Goal: Task Accomplishment & Management: Manage account settings

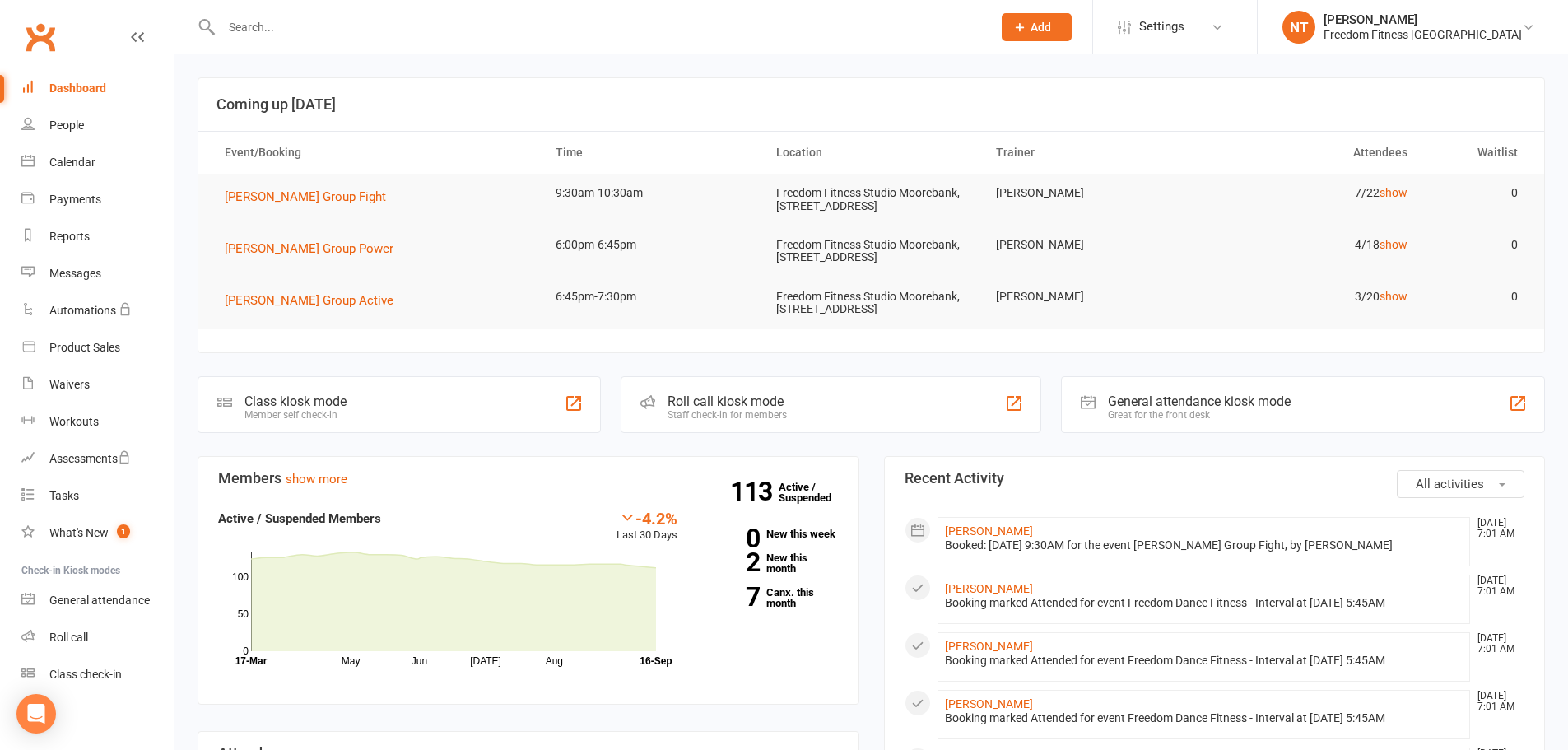
click at [306, 35] on input "text" at bounding box center [598, 27] width 764 height 23
type input "[PERSON_NAME]"
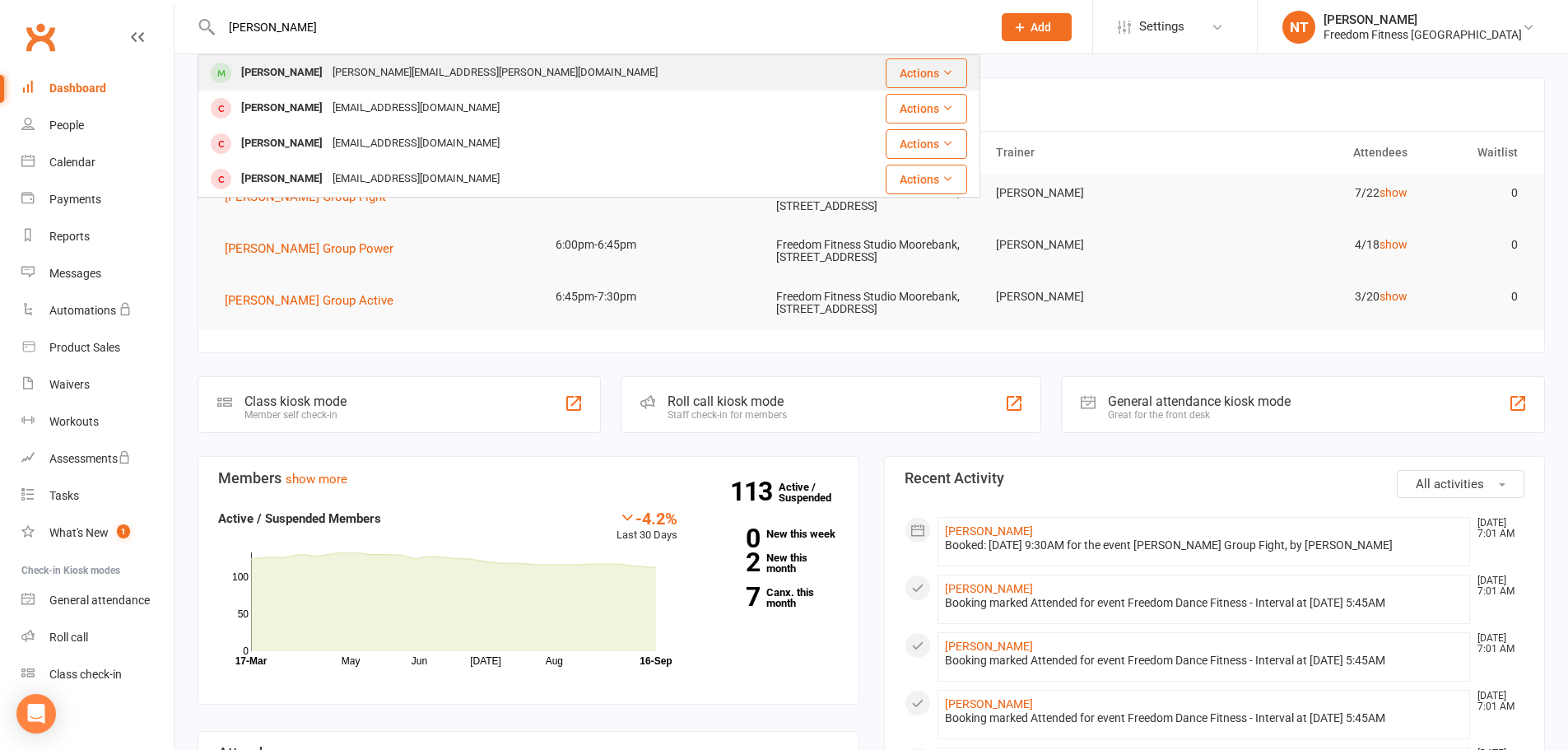
click at [360, 68] on div "[PERSON_NAME][EMAIL_ADDRESS][PERSON_NAME][DOMAIN_NAME]" at bounding box center [495, 72] width 335 height 24
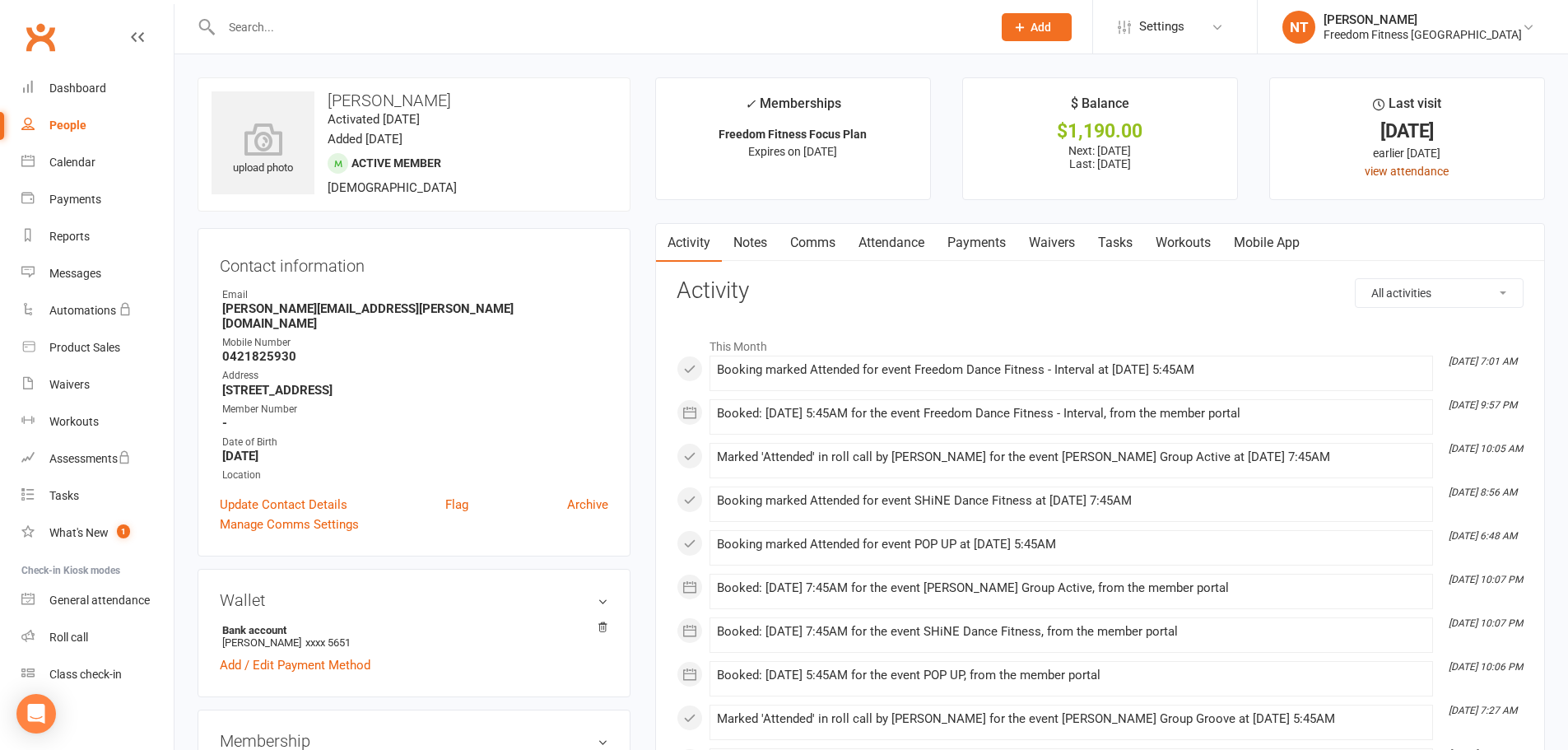
click at [1417, 173] on link "view attendance" at bounding box center [1406, 171] width 84 height 13
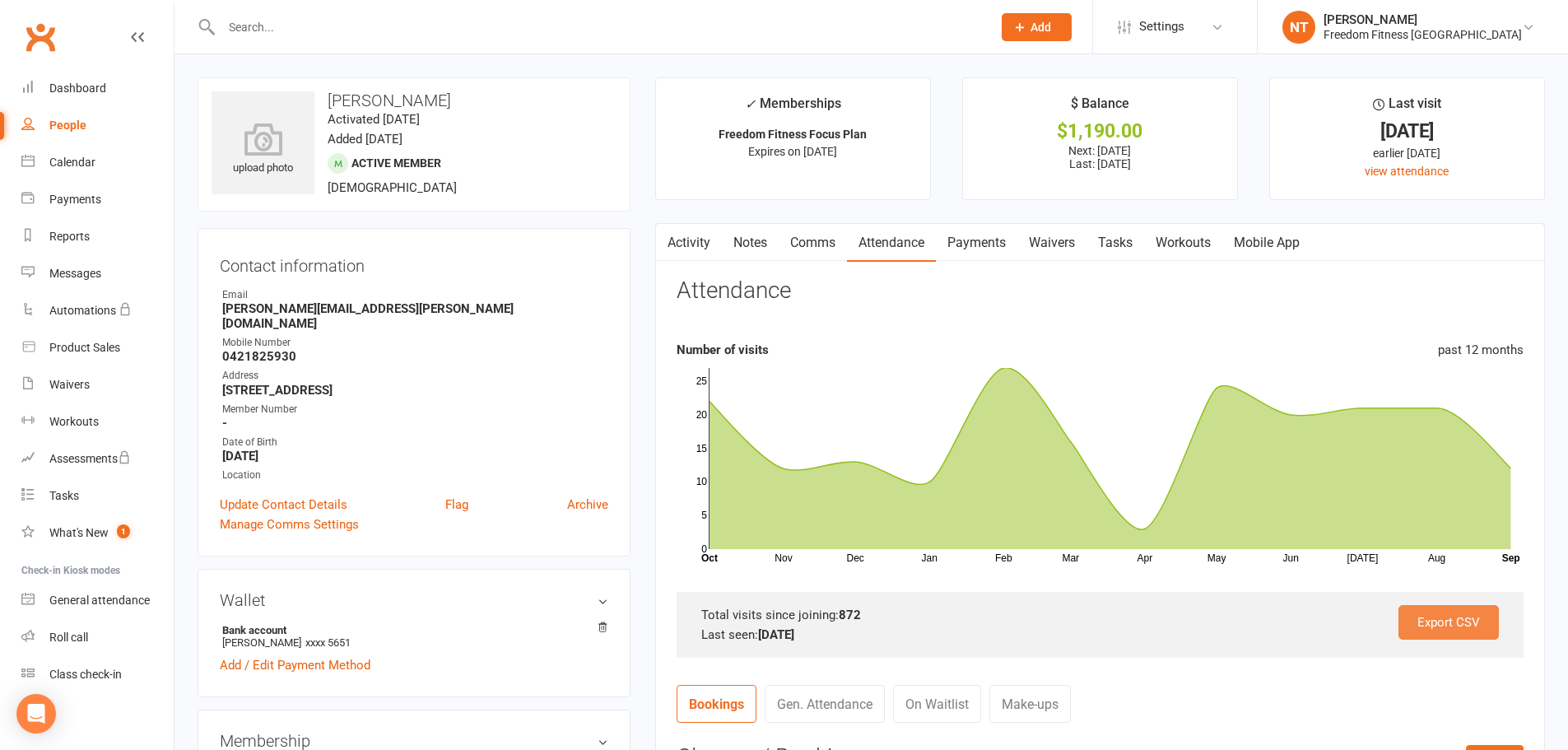
click at [1463, 628] on link "Export CSV" at bounding box center [1449, 621] width 100 height 34
click at [374, 23] on input "text" at bounding box center [598, 27] width 764 height 23
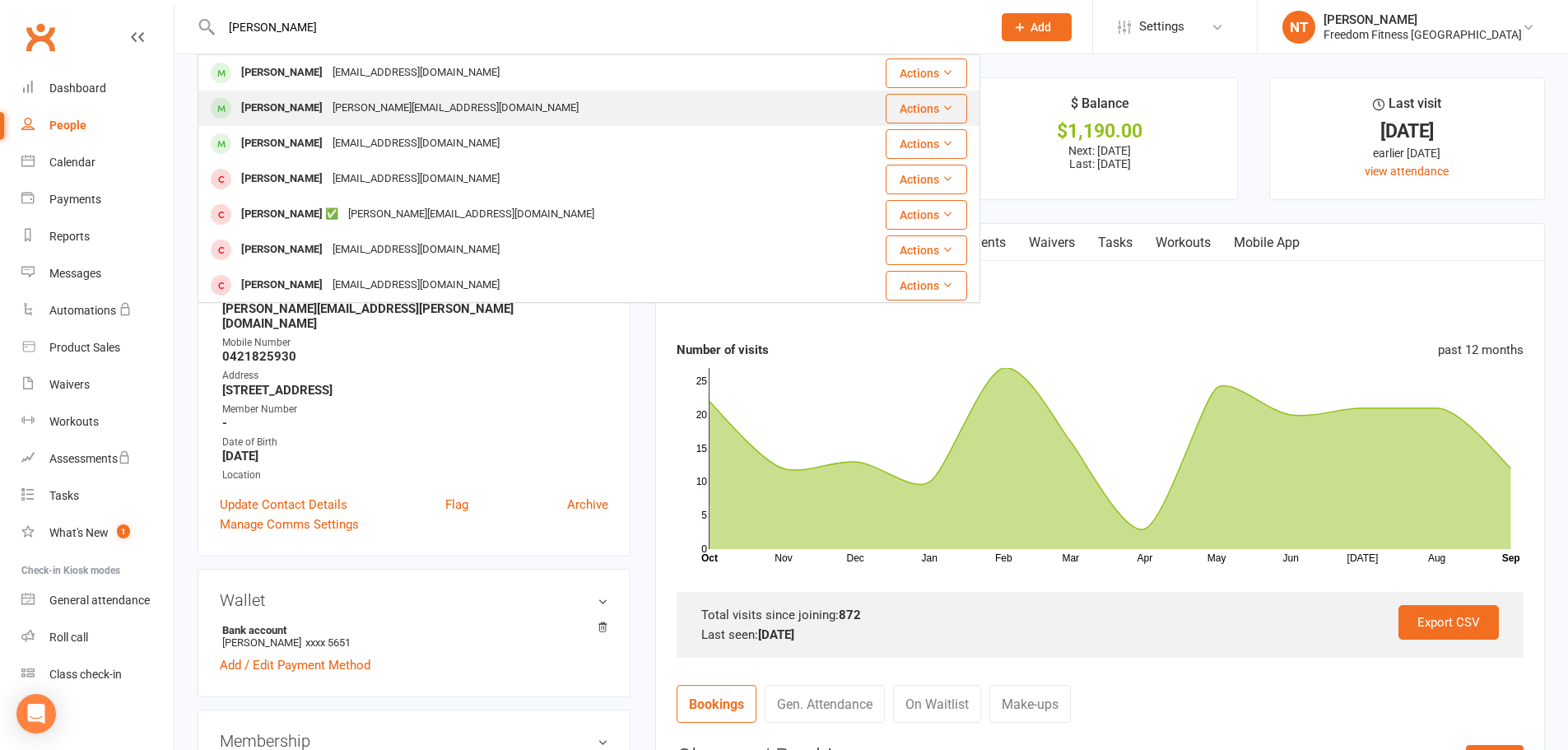
type input "[PERSON_NAME]"
click at [335, 115] on div "[PERSON_NAME][EMAIL_ADDRESS][DOMAIN_NAME]" at bounding box center [456, 108] width 256 height 24
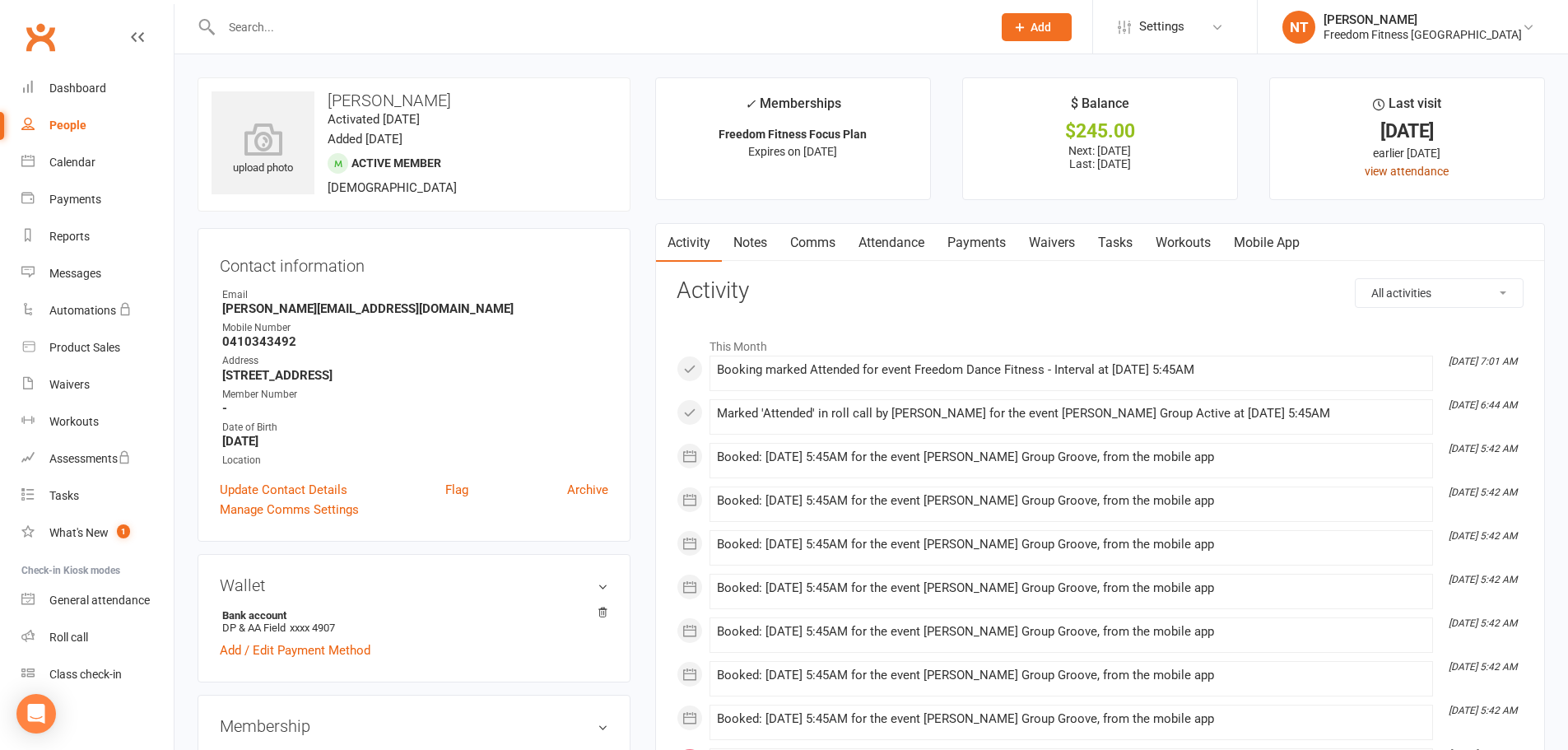
click at [1421, 168] on link "view attendance" at bounding box center [1406, 171] width 84 height 13
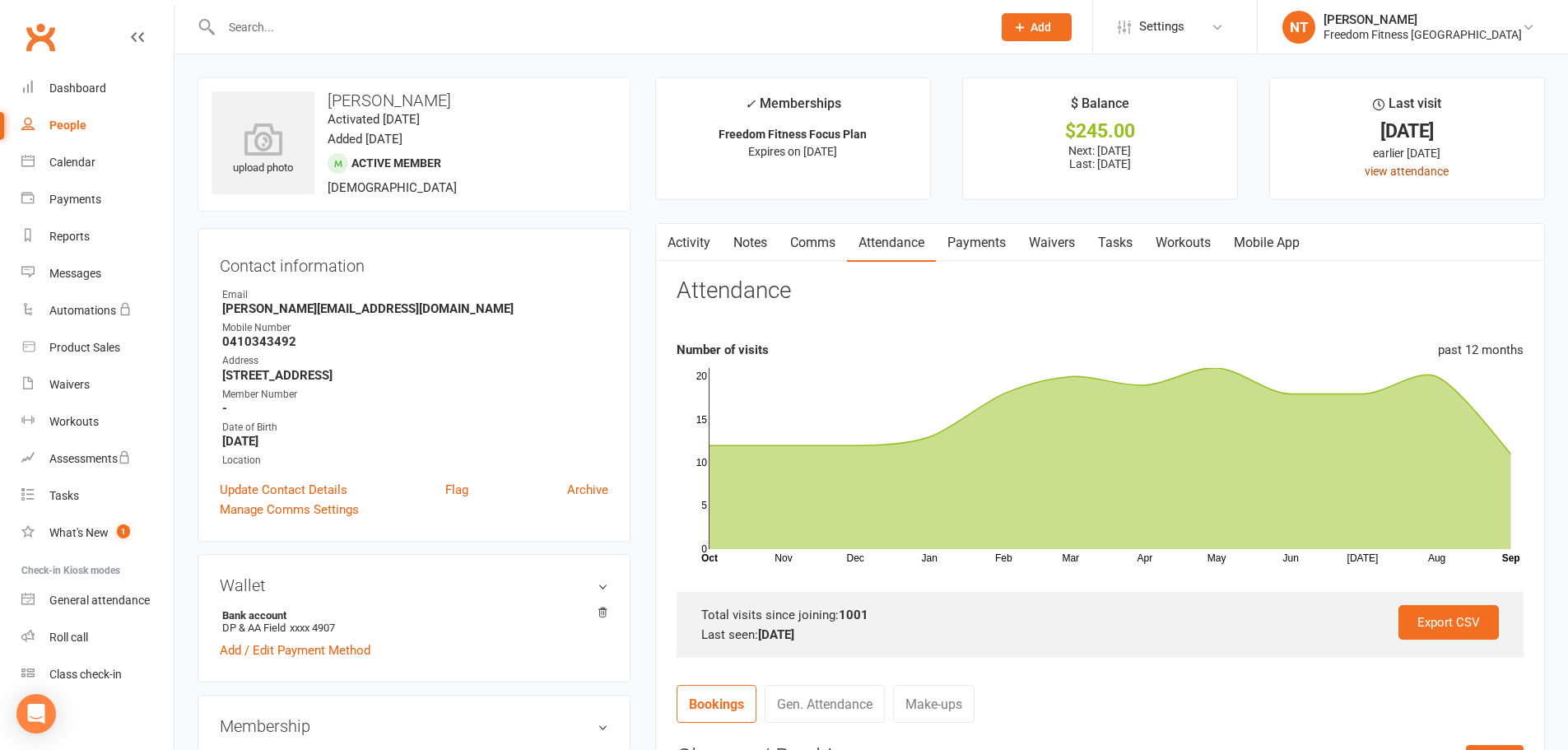
click at [1420, 168] on link "view attendance" at bounding box center [1406, 171] width 84 height 13
click at [1379, 169] on link "view attendance" at bounding box center [1406, 171] width 84 height 13
click at [1464, 624] on link "Export CSV" at bounding box center [1449, 621] width 100 height 34
click at [323, 28] on input "text" at bounding box center [598, 27] width 764 height 23
type input "[PERSON_NAME]"
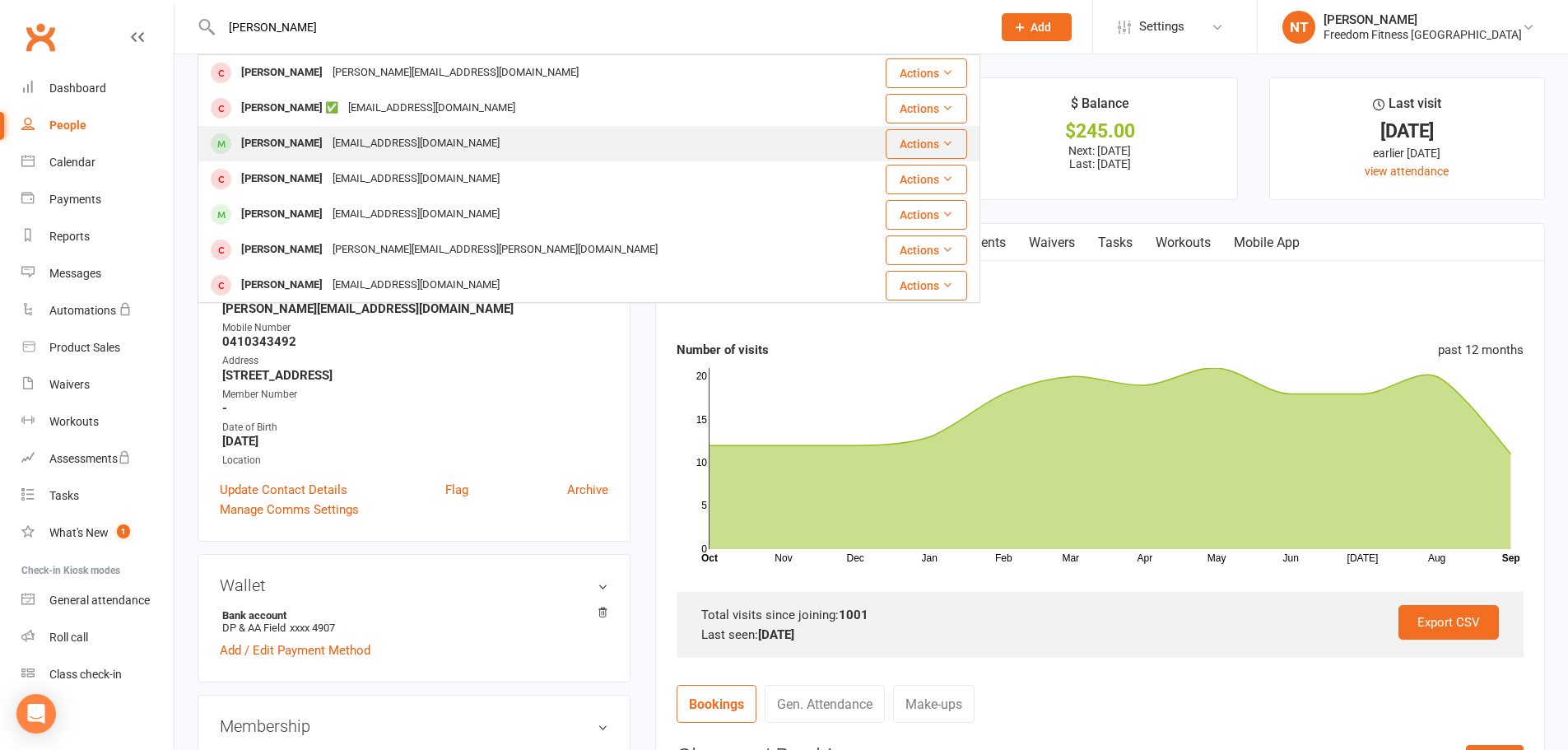
click at [343, 135] on div "[EMAIL_ADDRESS][DOMAIN_NAME]" at bounding box center [416, 143] width 177 height 24
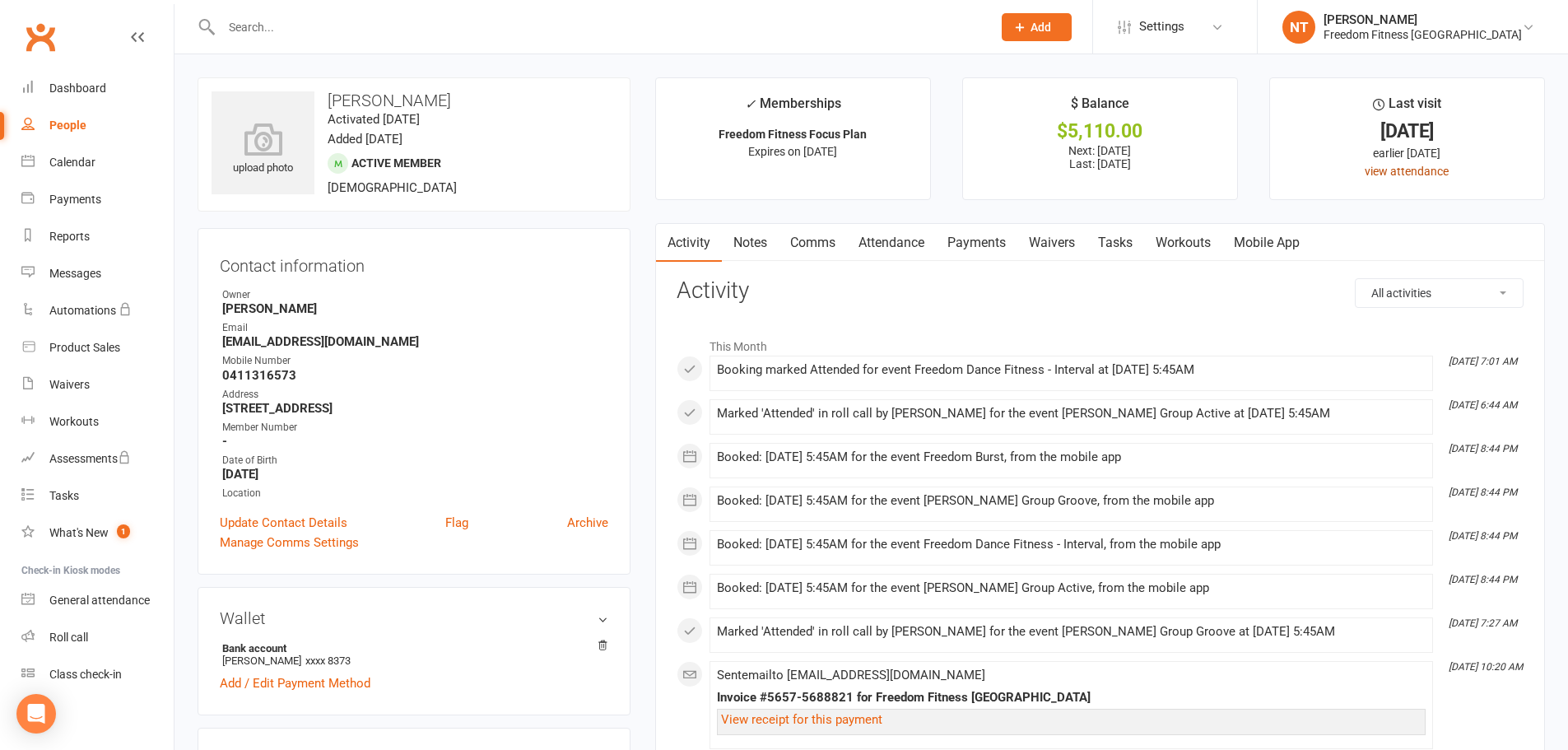
click at [1411, 168] on link "view attendance" at bounding box center [1406, 171] width 84 height 13
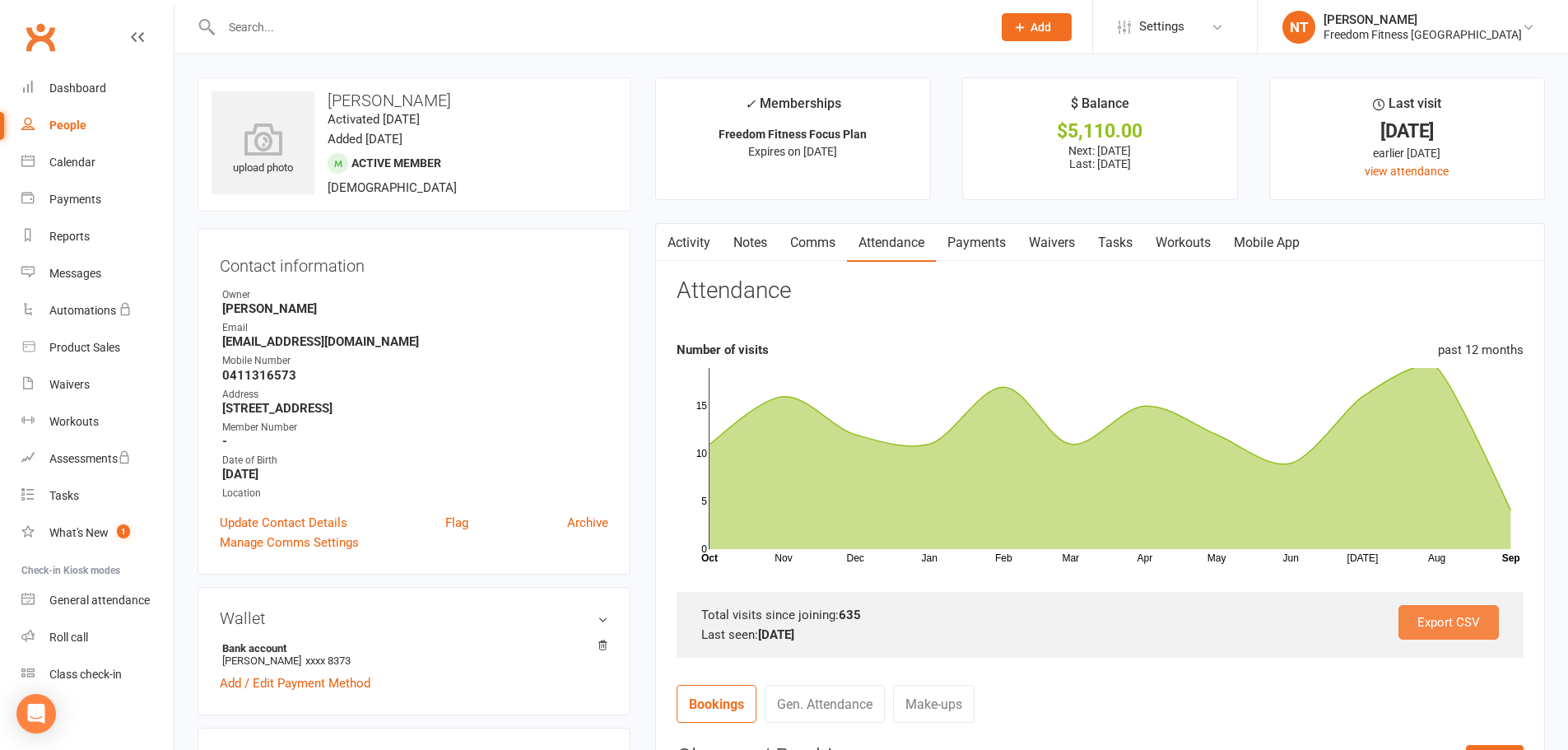
click at [1477, 624] on link "Export CSV" at bounding box center [1449, 621] width 100 height 34
click at [356, 21] on input "text" at bounding box center [598, 27] width 764 height 23
type input "[PERSON_NAME]"
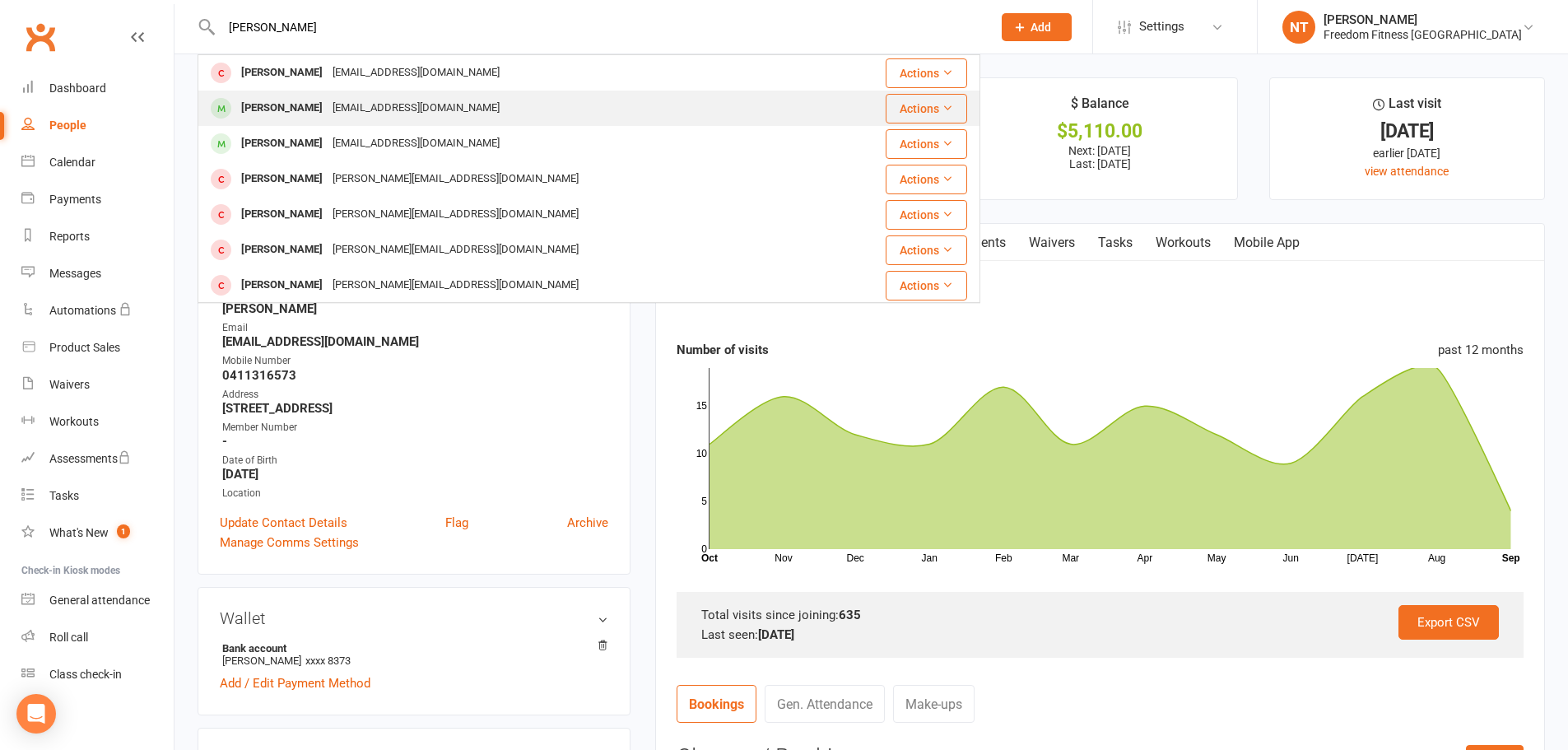
click at [344, 106] on div "[EMAIL_ADDRESS][DOMAIN_NAME]" at bounding box center [416, 108] width 177 height 24
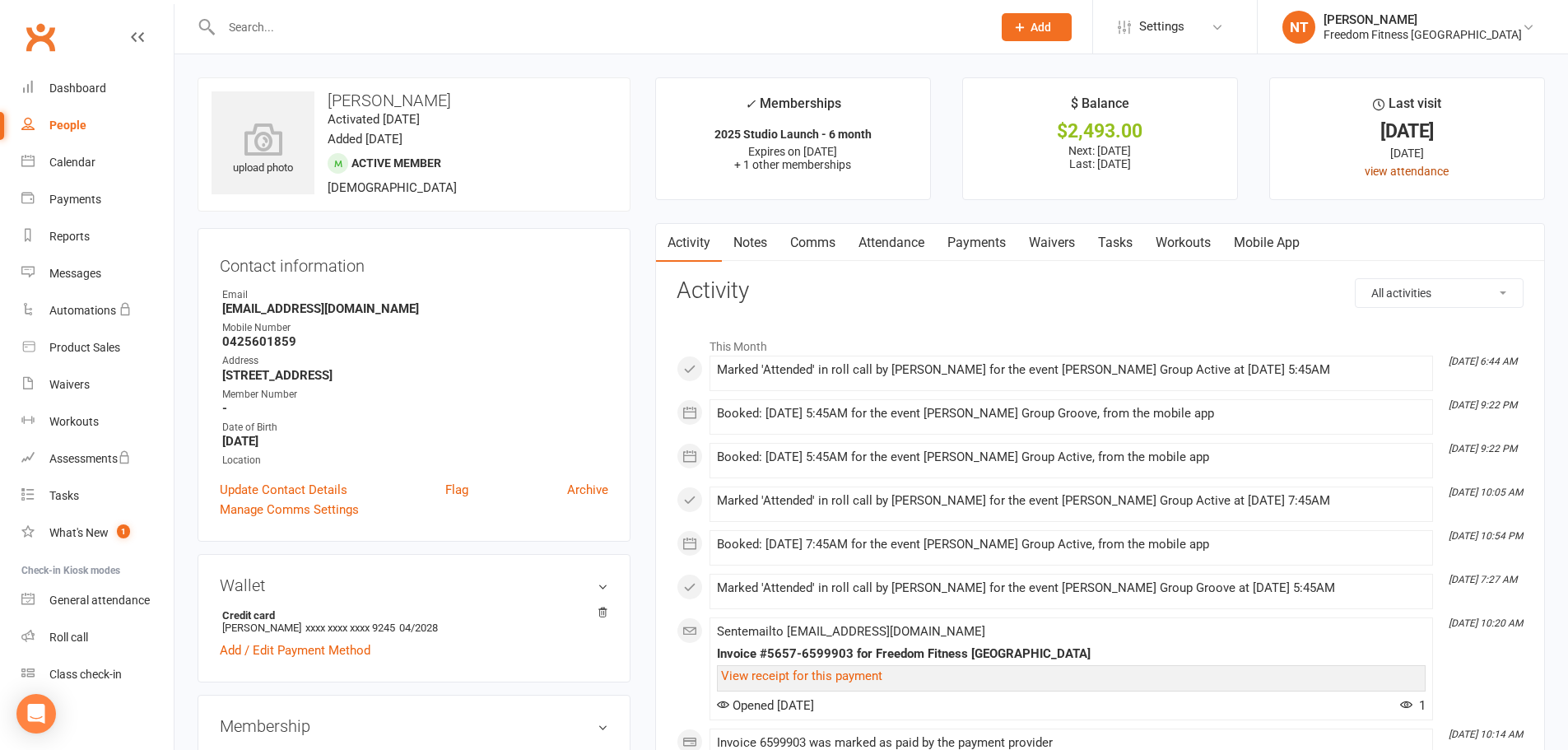
click at [1438, 170] on link "view attendance" at bounding box center [1406, 171] width 84 height 13
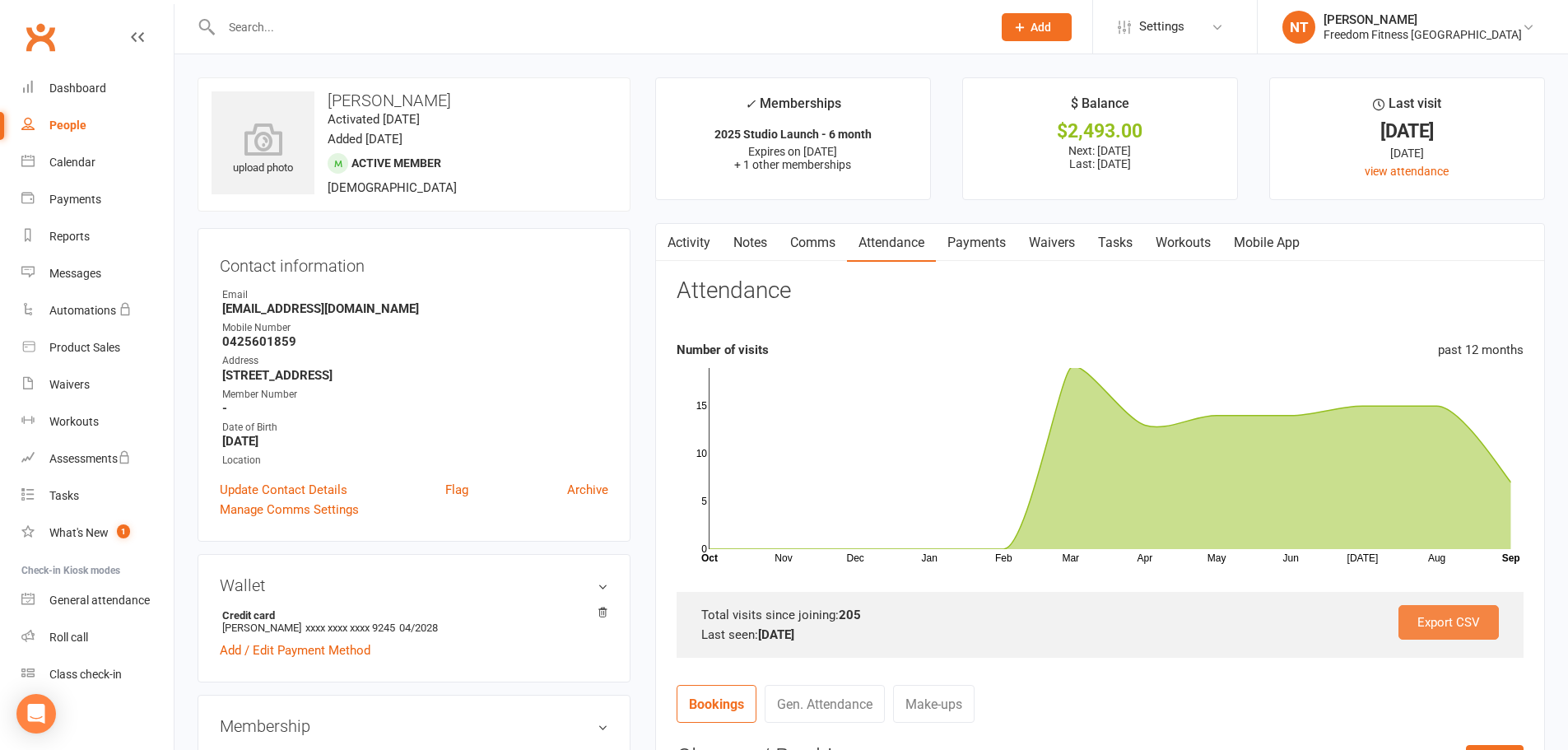
click at [1475, 623] on link "Export CSV" at bounding box center [1449, 621] width 100 height 34
click at [372, 19] on input "text" at bounding box center [598, 27] width 764 height 23
type input "karoline"
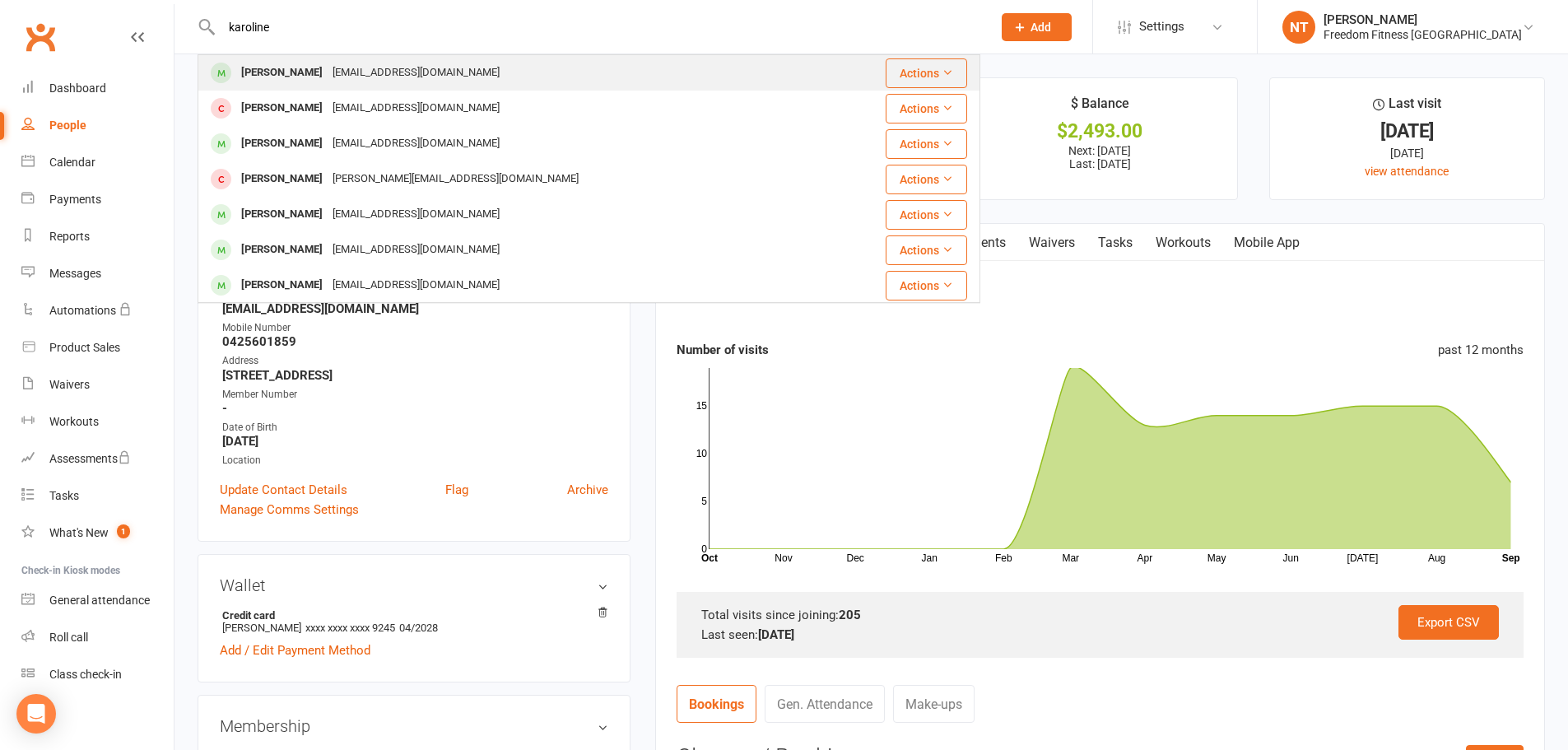
click at [255, 67] on div "[PERSON_NAME]" at bounding box center [282, 72] width 92 height 24
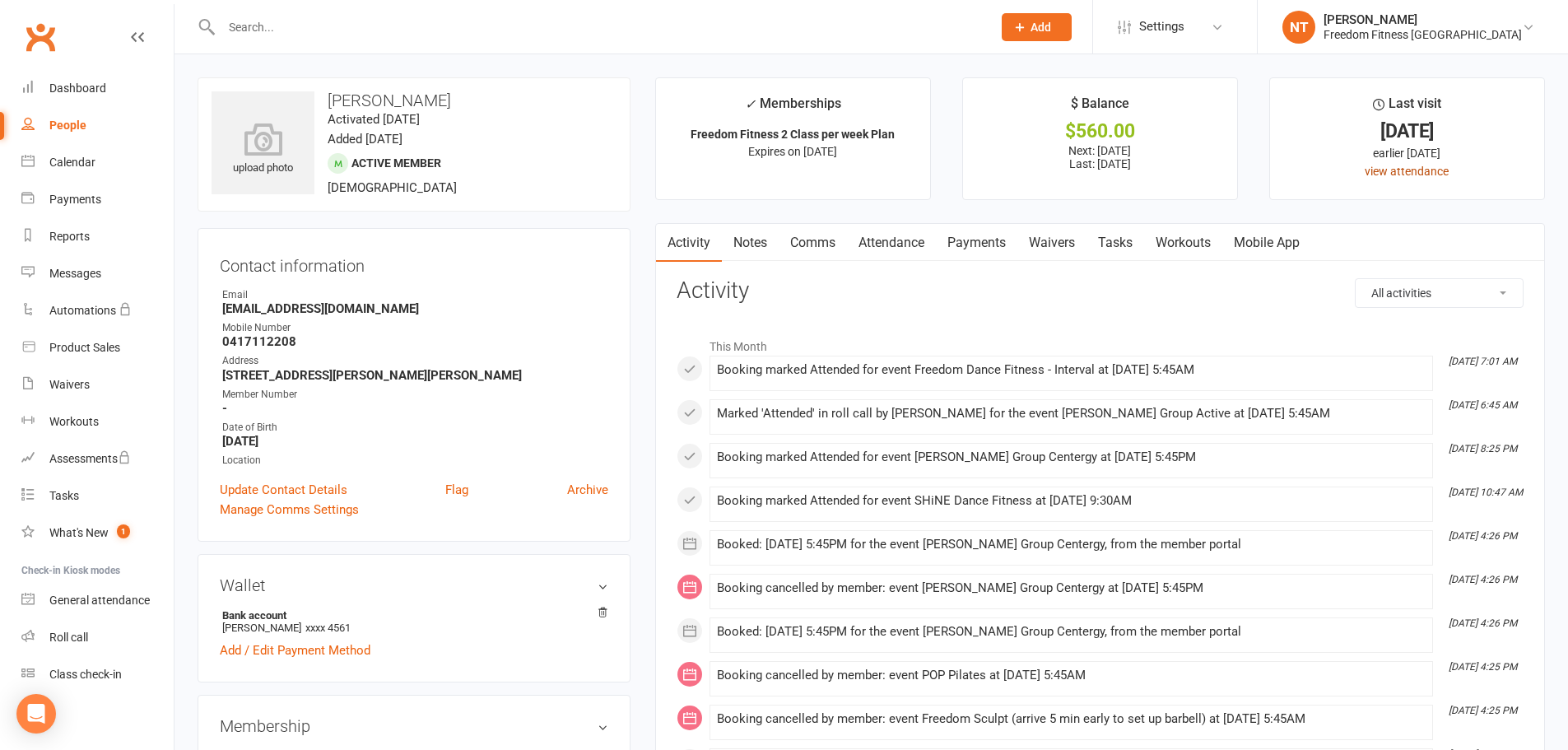
click at [1422, 173] on link "view attendance" at bounding box center [1406, 171] width 84 height 13
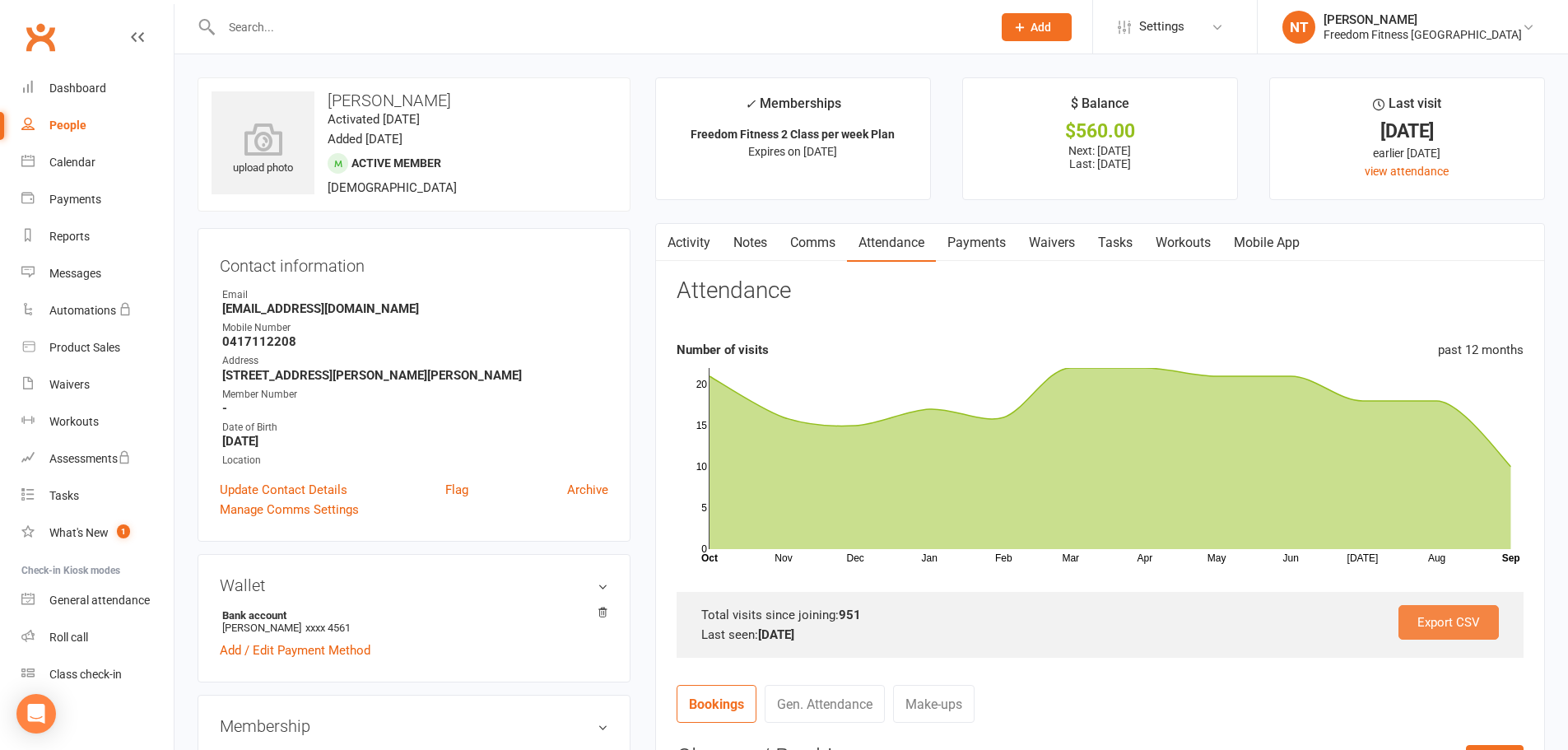
click at [1464, 625] on link "Export CSV" at bounding box center [1449, 621] width 100 height 34
click at [275, 25] on input "text" at bounding box center [598, 27] width 764 height 23
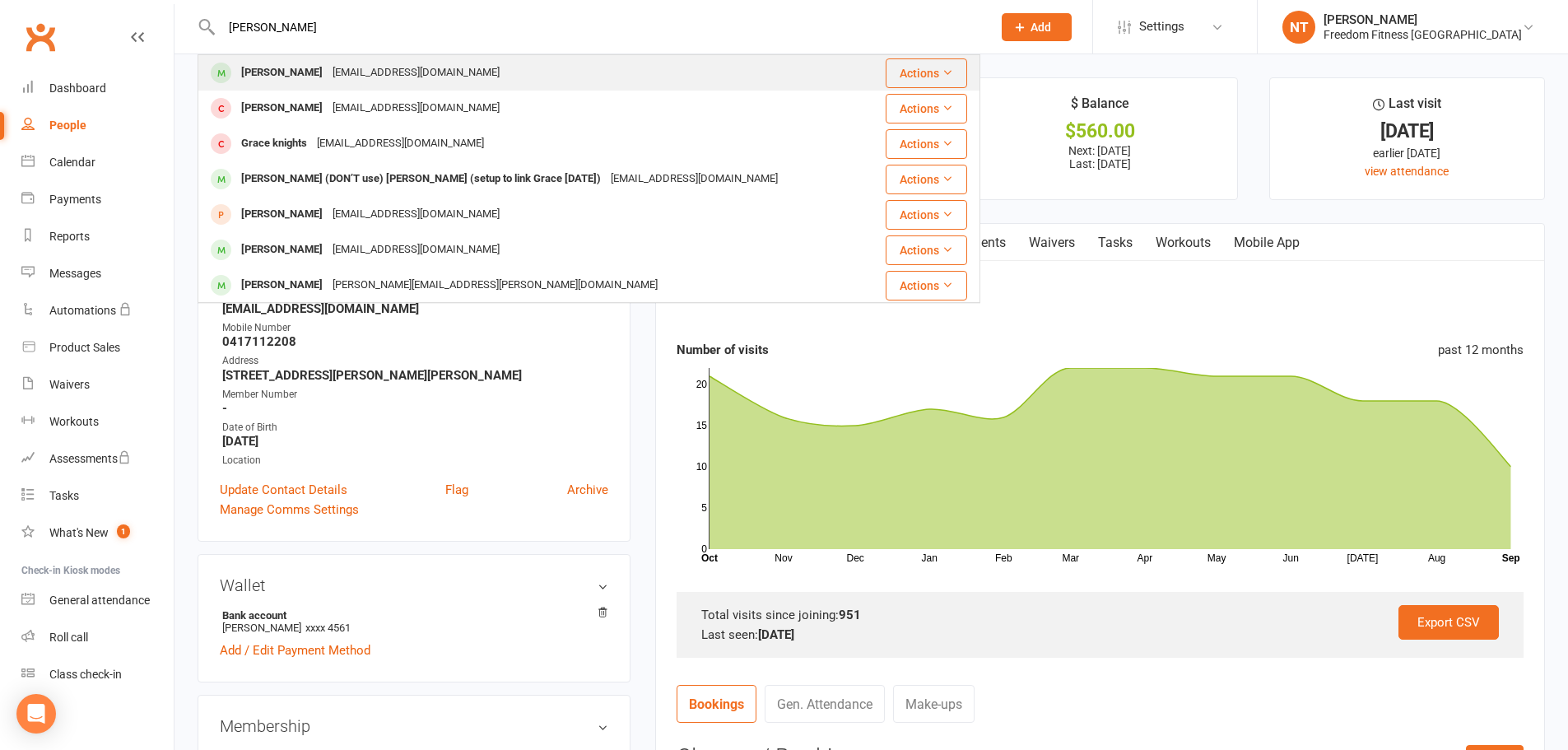
type input "[PERSON_NAME]"
click at [311, 72] on div "[PERSON_NAME]" at bounding box center [282, 72] width 92 height 24
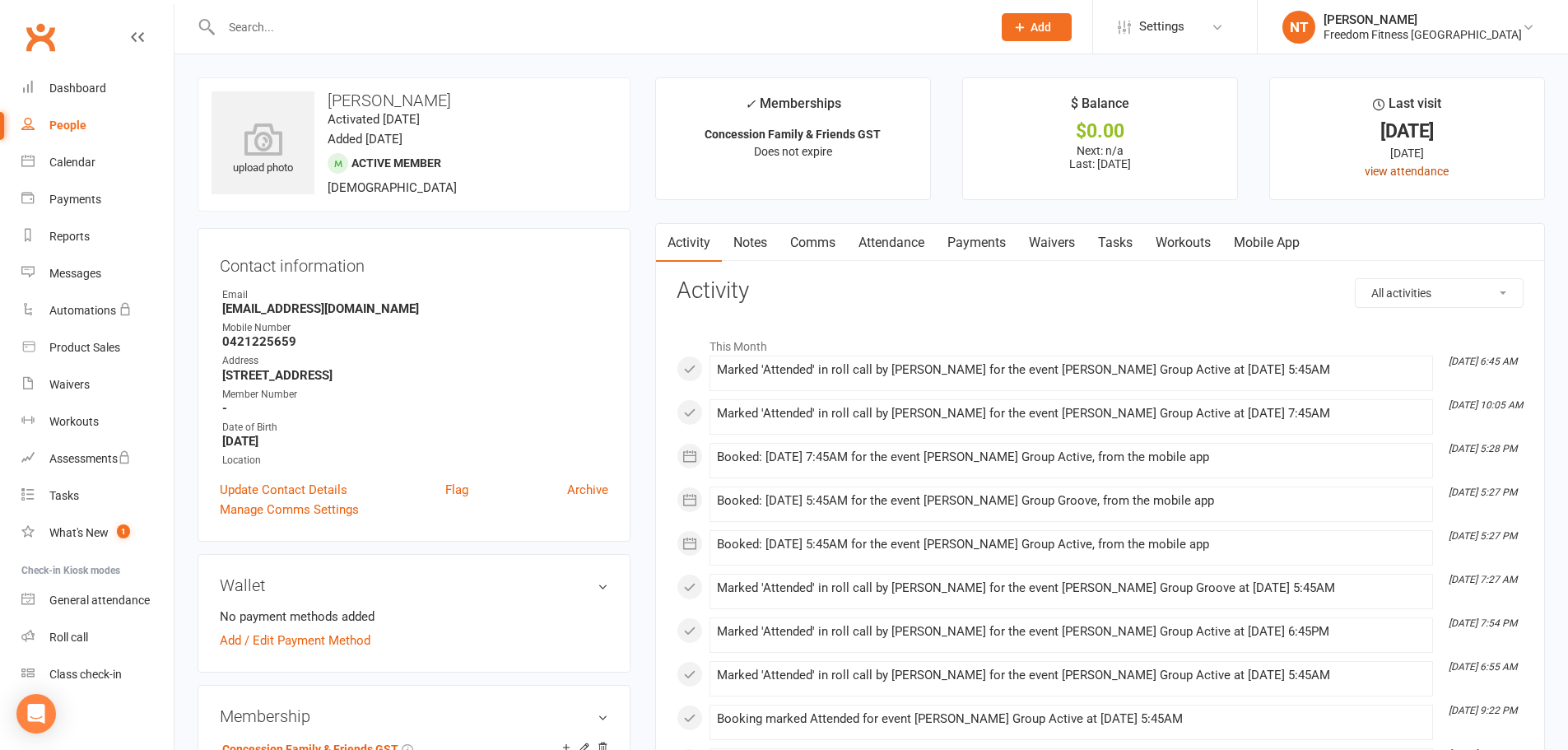
click at [1431, 177] on link "view attendance" at bounding box center [1406, 171] width 84 height 13
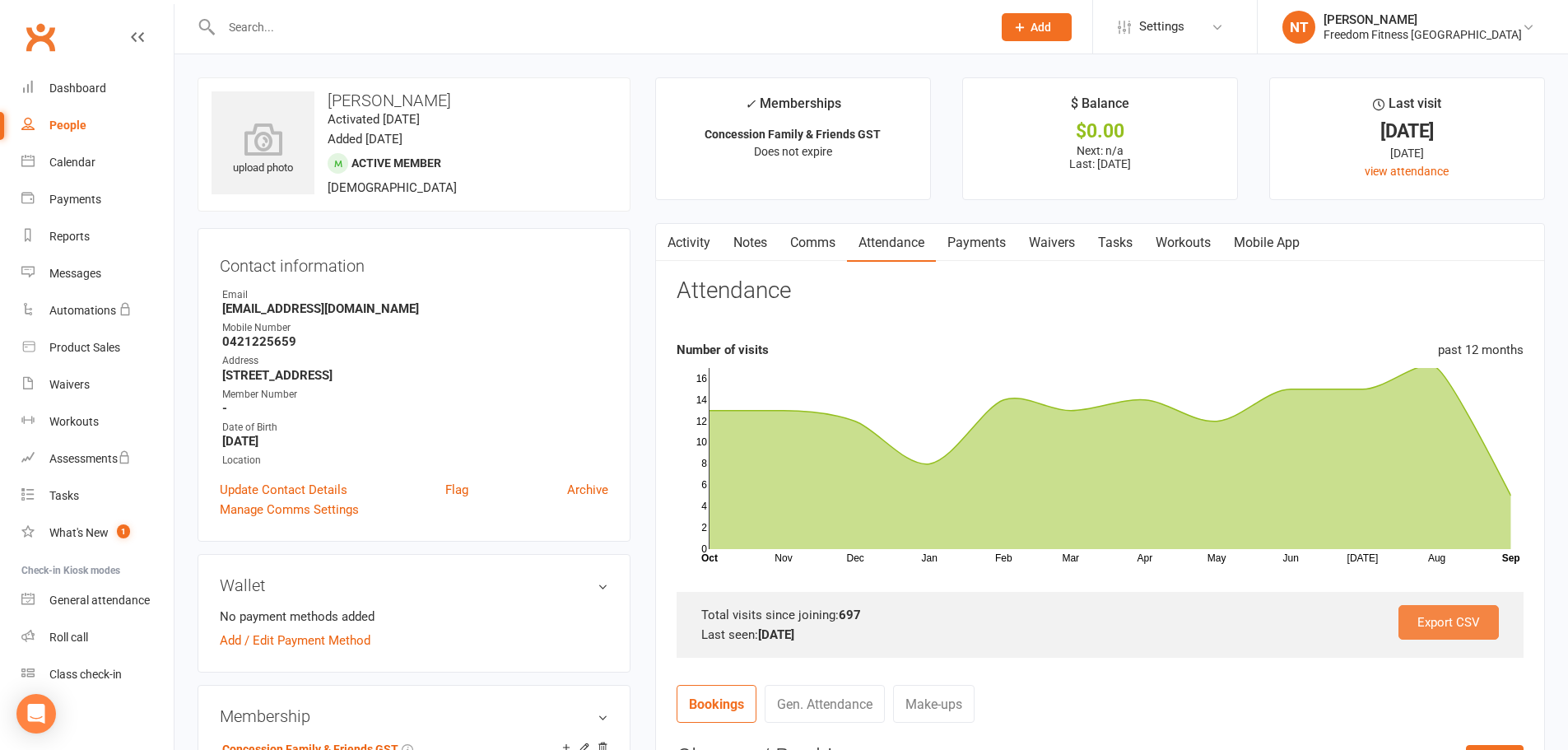
click at [1466, 621] on link "Export CSV" at bounding box center [1449, 621] width 100 height 34
